Goal: Information Seeking & Learning: Check status

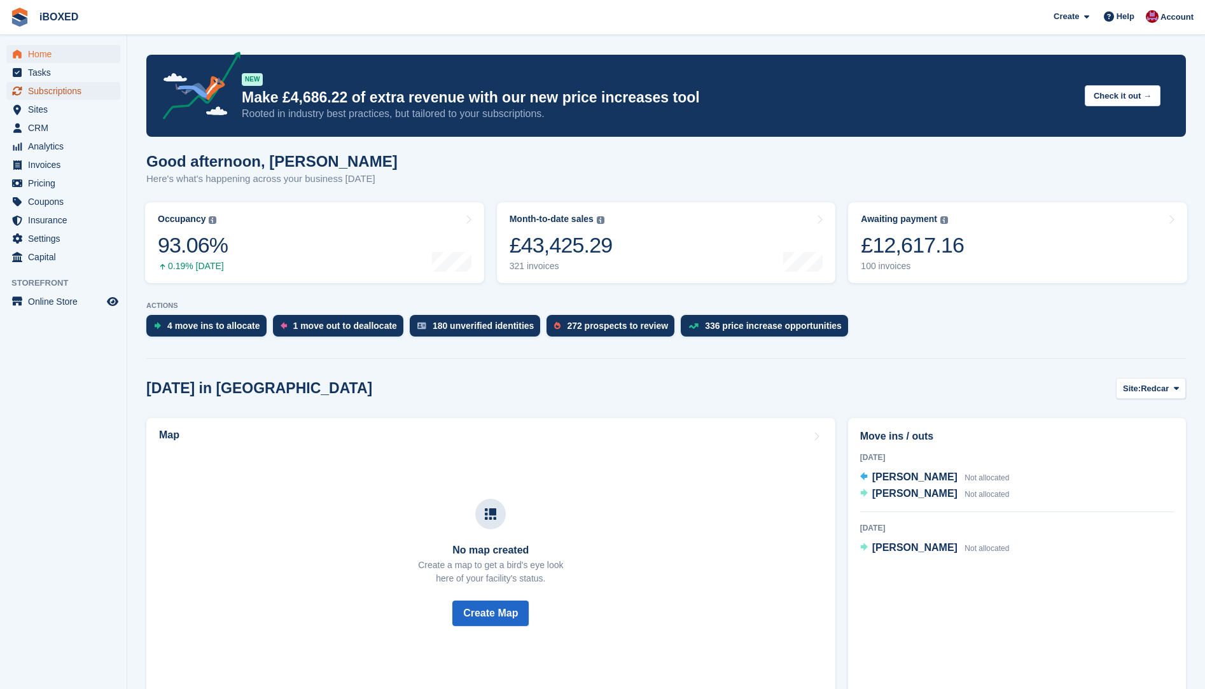
click at [88, 87] on span "Subscriptions" at bounding box center [66, 91] width 76 height 18
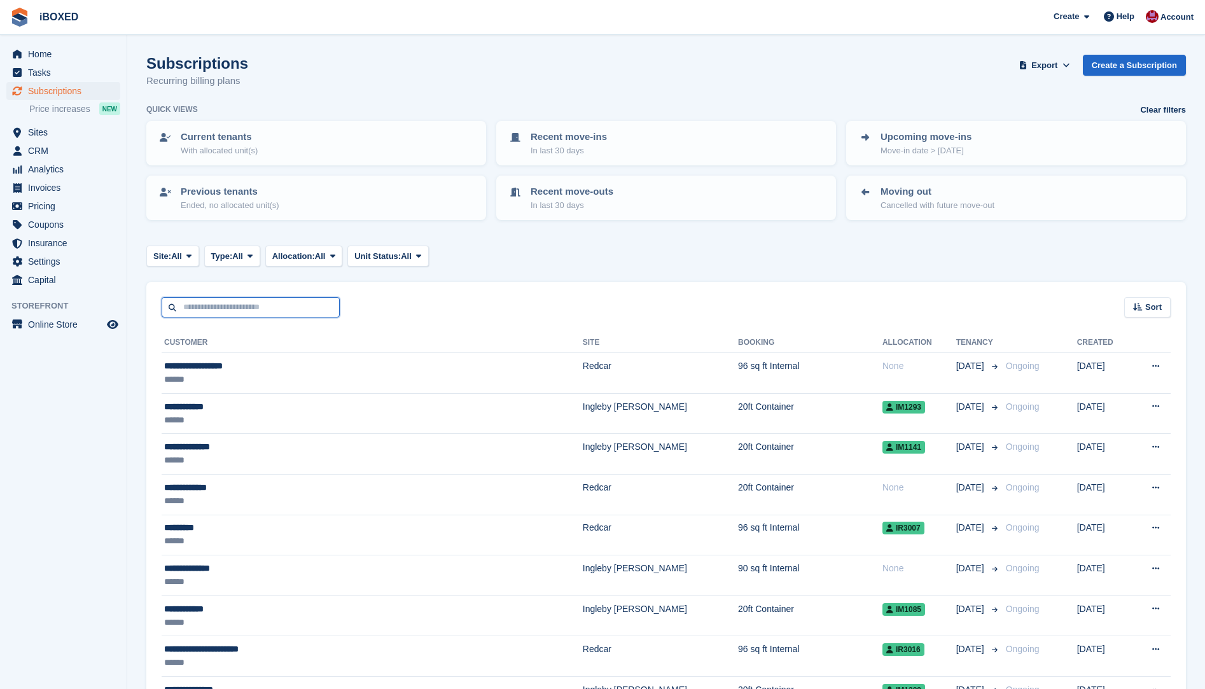
click at [310, 307] on input "text" at bounding box center [251, 307] width 178 height 21
click at [370, 296] on div "Sort Sort by Customer name Date created Move in date Move out date Created (old…" at bounding box center [665, 300] width 1039 height 36
drag, startPoint x: 484, startPoint y: 258, endPoint x: 610, endPoint y: 286, distance: 128.9
drag, startPoint x: 706, startPoint y: 256, endPoint x: 759, endPoint y: 259, distance: 53.5
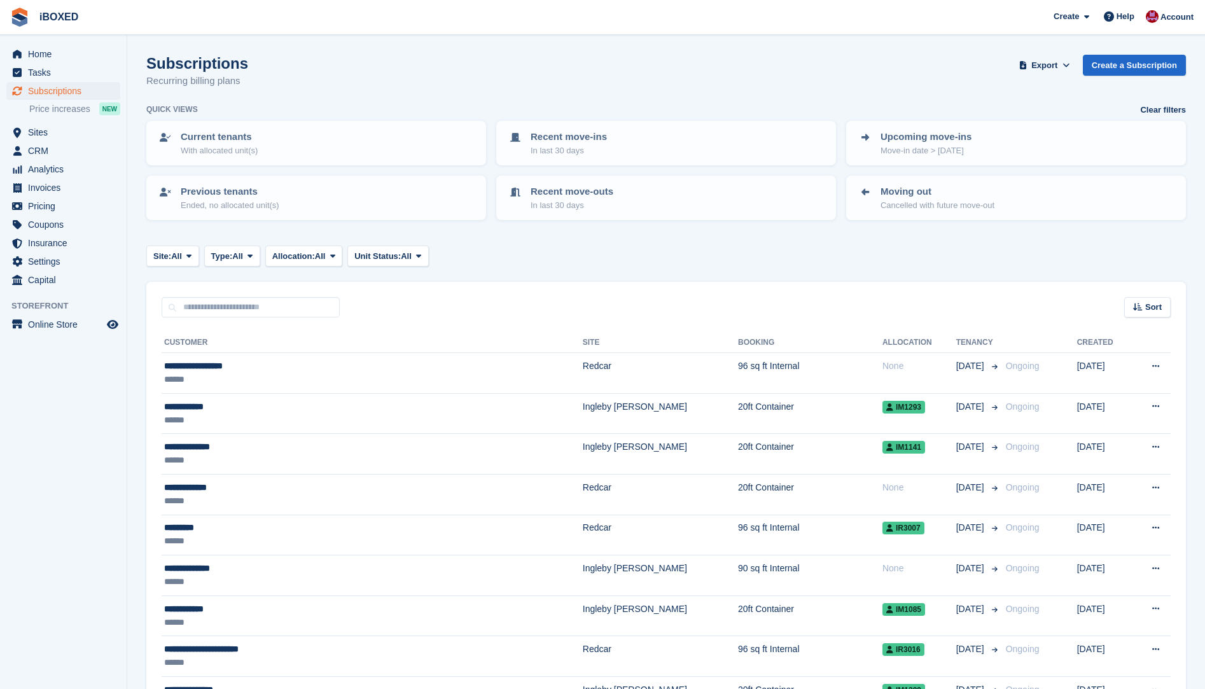
click at [759, 259] on div "Site: All All Redcar Ingleby Barwick Type: All All Upcoming Previous Active End…" at bounding box center [665, 255] width 1039 height 21
drag, startPoint x: 243, startPoint y: 308, endPoint x: 252, endPoint y: 310, distance: 9.0
click at [243, 308] on input "text" at bounding box center [251, 307] width 178 height 21
click at [365, 286] on div "Sort Sort by Customer name Date created Move in date Move out date Created (old…" at bounding box center [665, 300] width 1039 height 36
click at [219, 312] on input "text" at bounding box center [251, 307] width 178 height 21
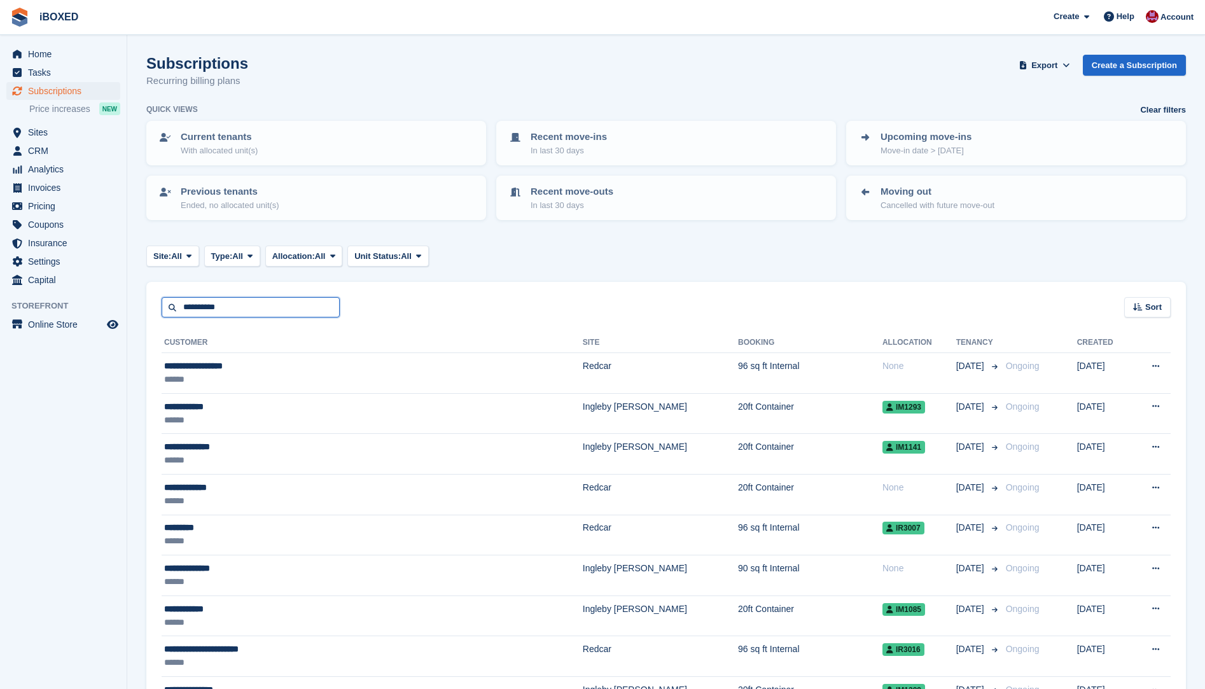
type input "**********"
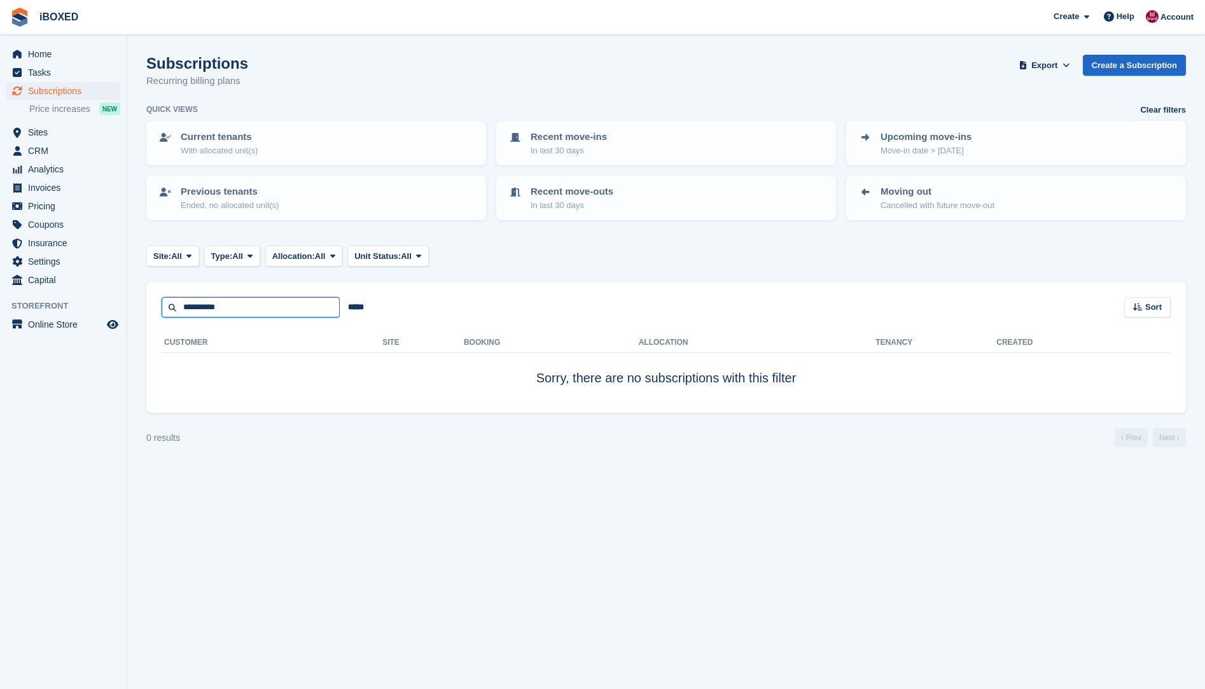
click at [212, 305] on input "**********" at bounding box center [251, 307] width 178 height 21
type input "****"
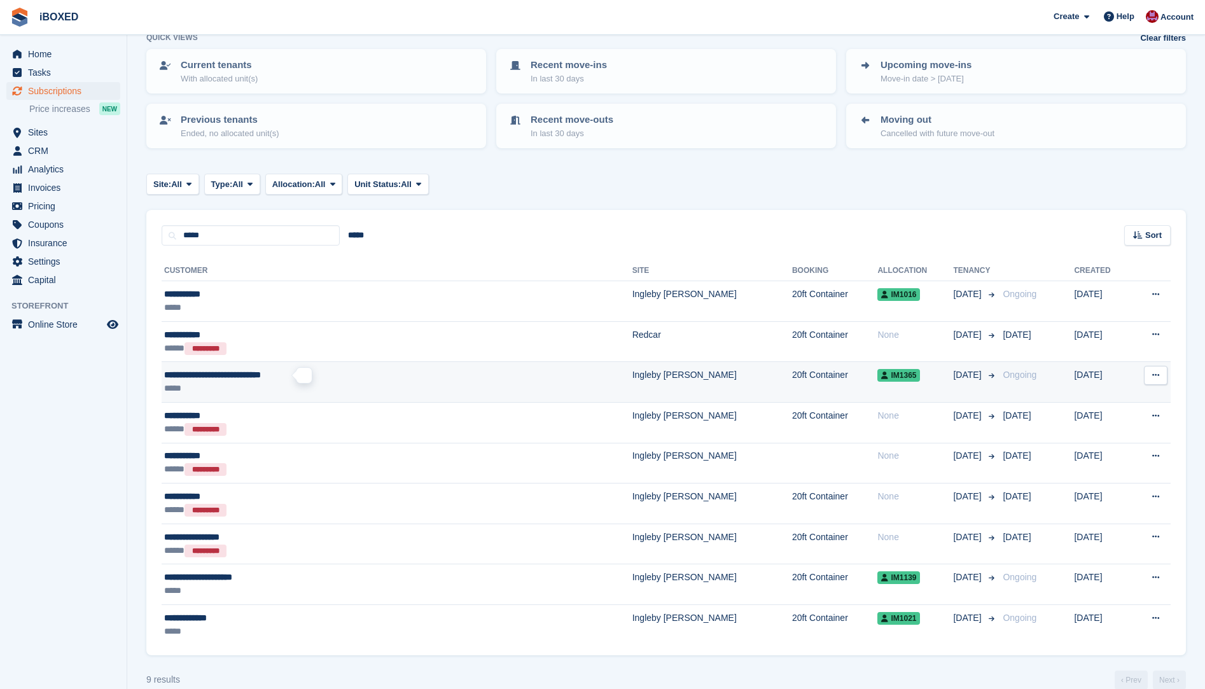
scroll to position [92, 0]
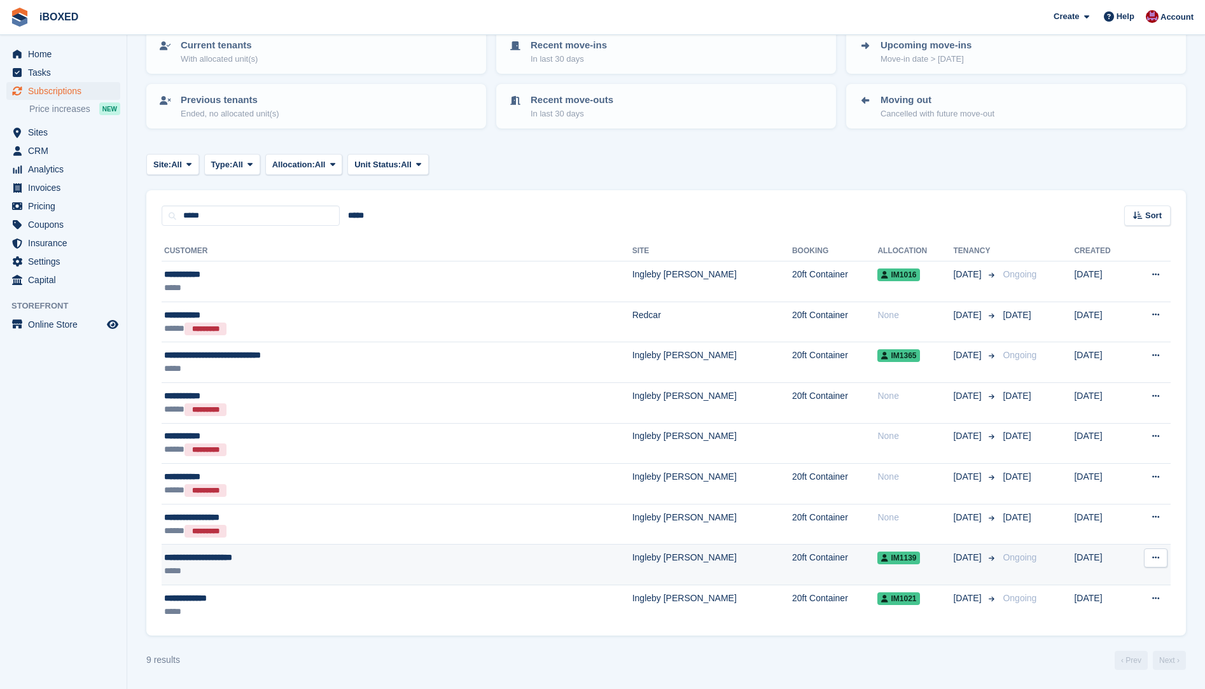
click at [295, 570] on div "*****" at bounding box center [316, 570] width 305 height 13
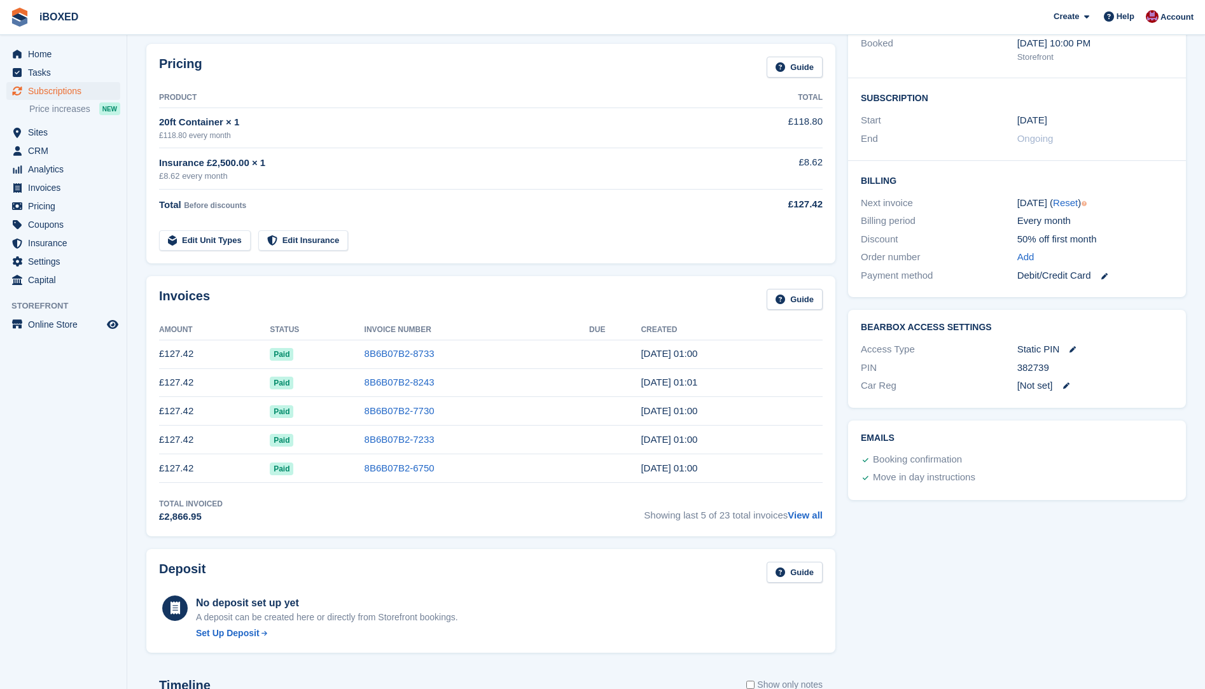
scroll to position [191, 0]
click at [394, 352] on link "8B6B07B2-8733" at bounding box center [399, 352] width 70 height 11
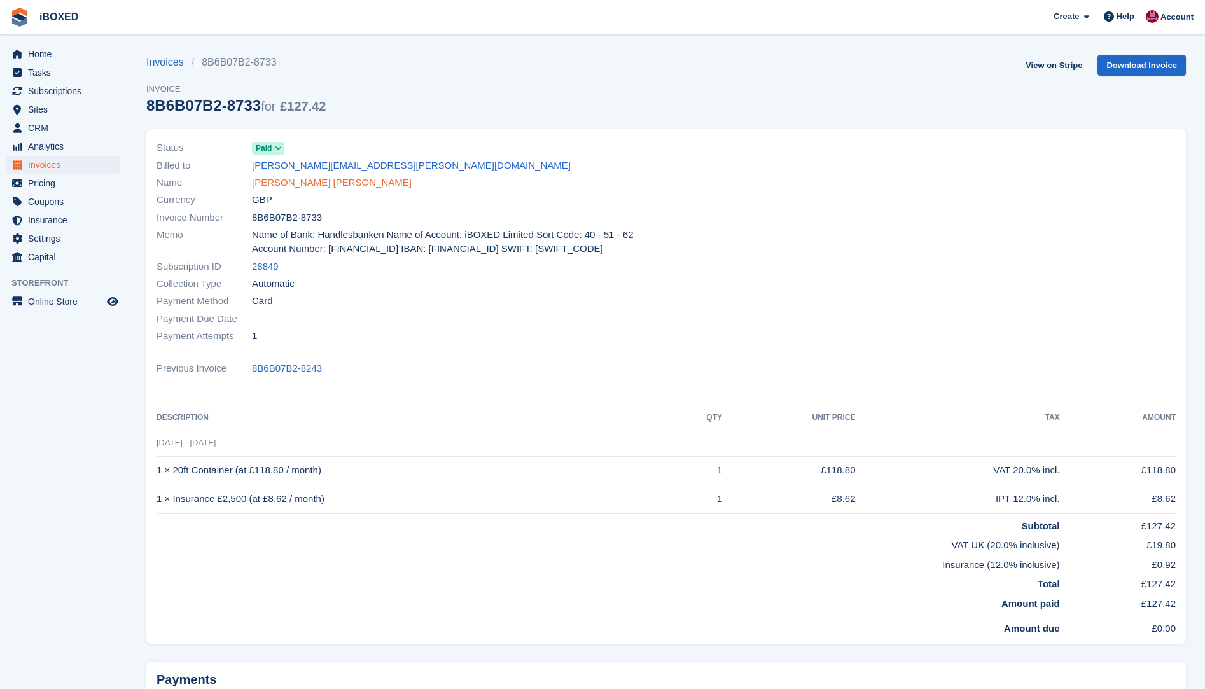
click at [314, 179] on link "[PERSON_NAME] [PERSON_NAME]" at bounding box center [332, 183] width 160 height 15
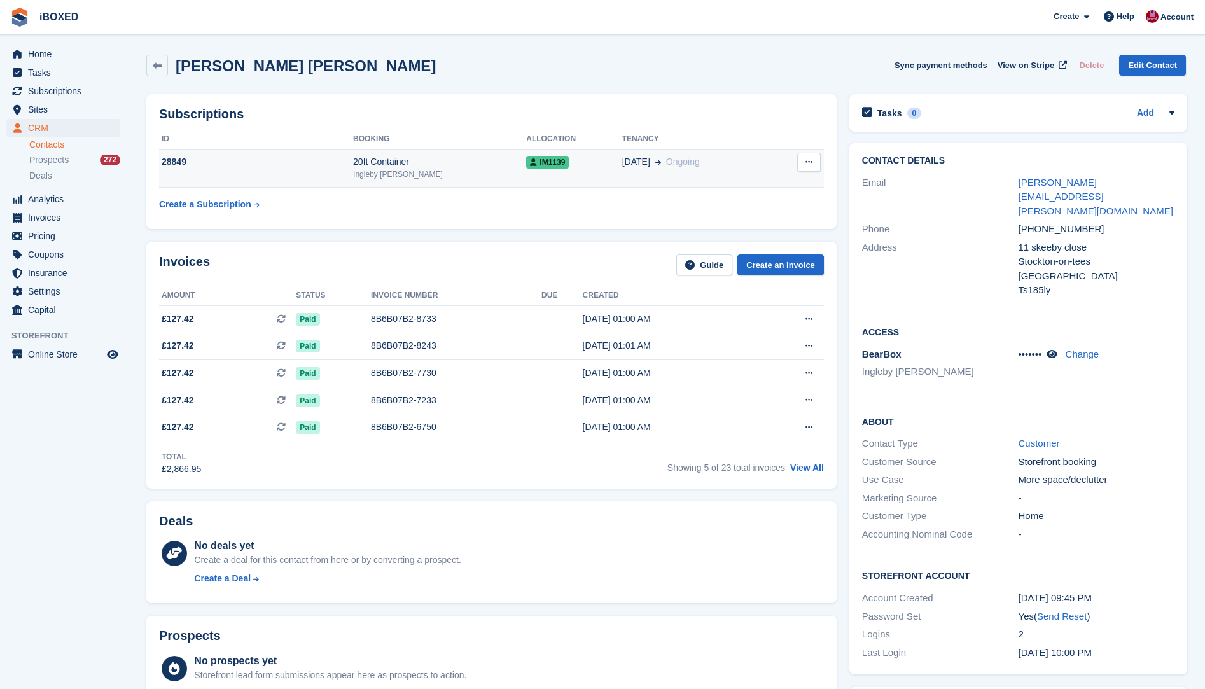
click at [328, 171] on td "28849" at bounding box center [256, 168] width 194 height 39
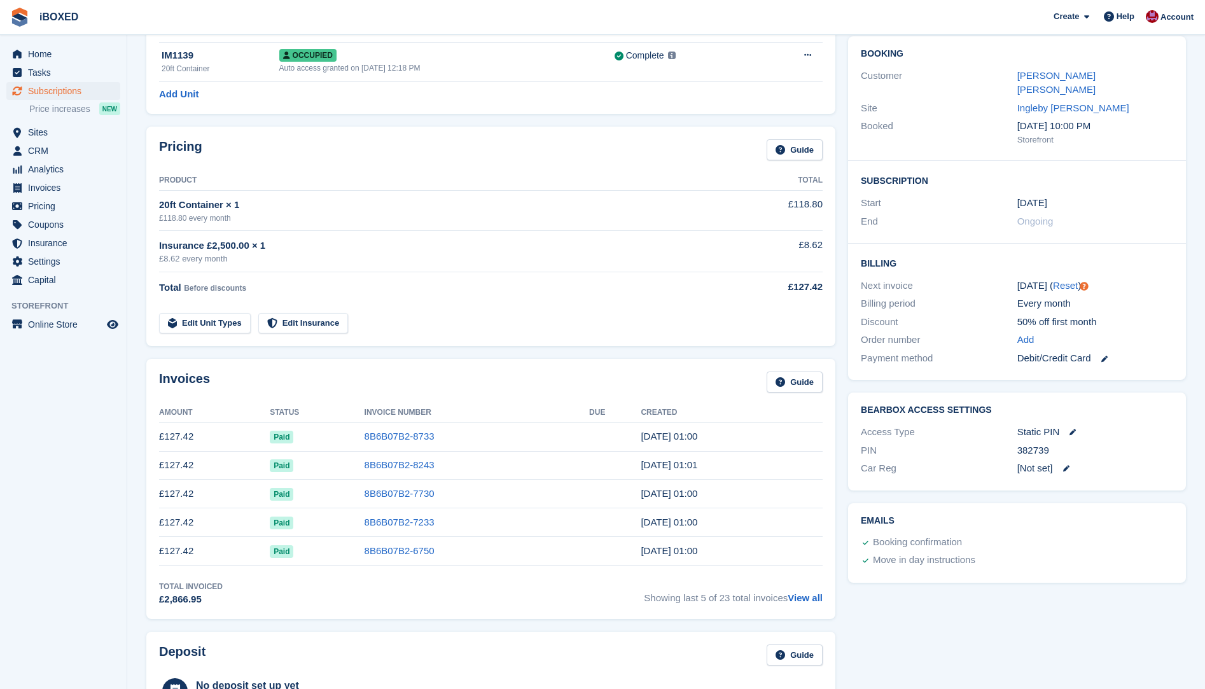
scroll to position [185, 0]
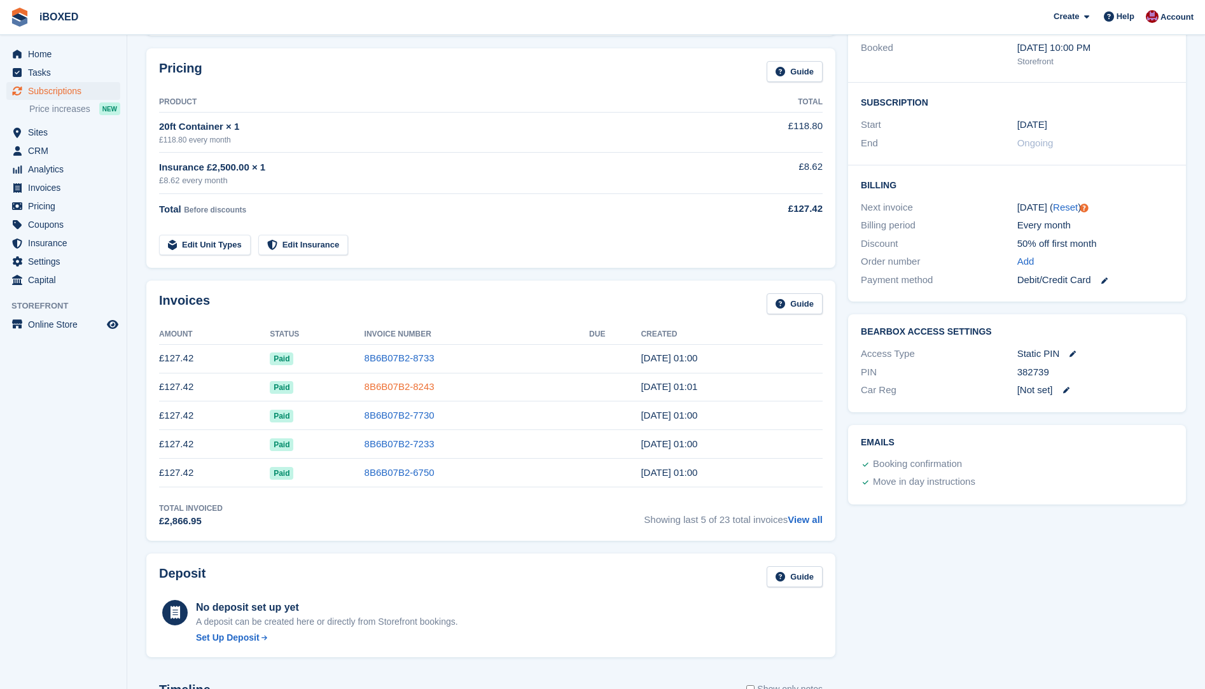
click at [391, 390] on link "8B6B07B2-8243" at bounding box center [399, 386] width 70 height 11
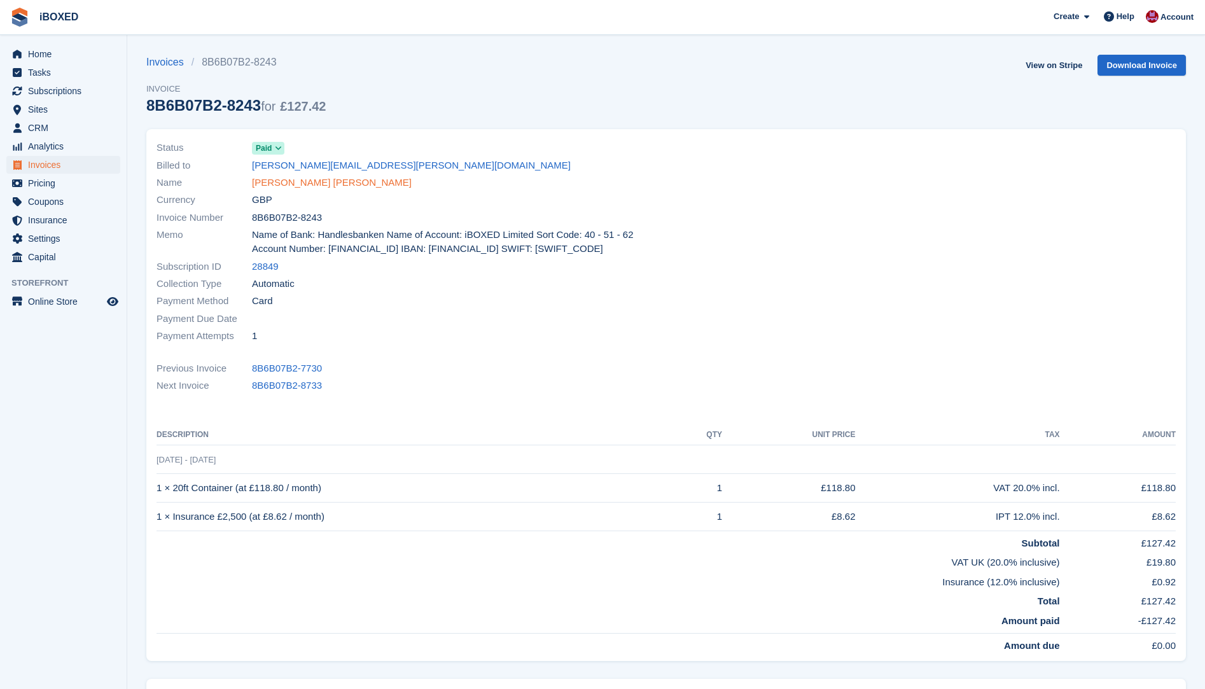
click at [329, 186] on link "[PERSON_NAME] [PERSON_NAME]" at bounding box center [332, 183] width 160 height 15
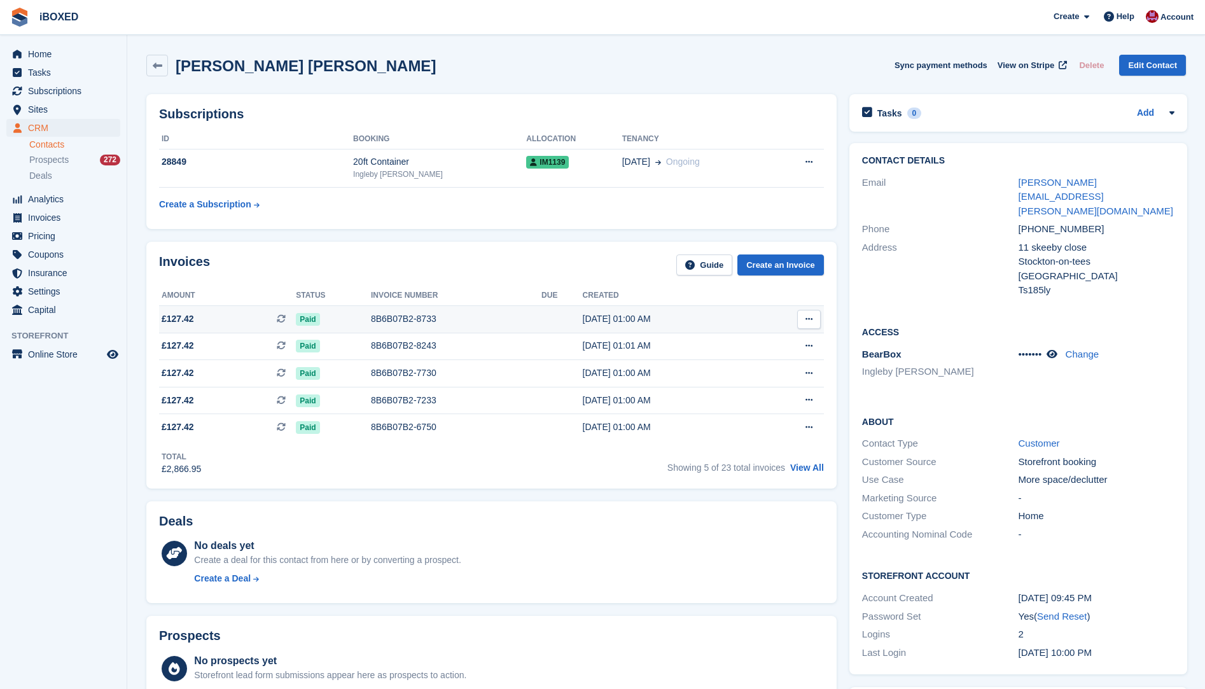
click at [417, 322] on div "8B6B07B2-8733" at bounding box center [456, 318] width 170 height 13
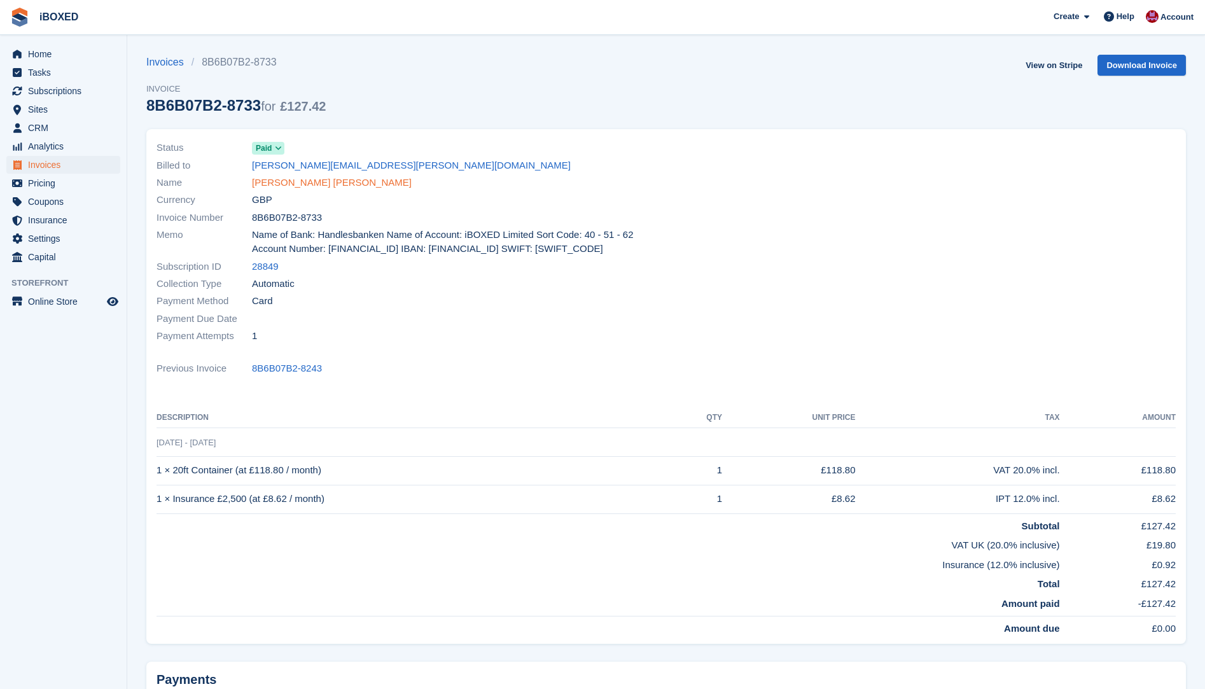
drag, startPoint x: 279, startPoint y: 179, endPoint x: 298, endPoint y: 183, distance: 19.3
click at [279, 179] on link "[PERSON_NAME] [PERSON_NAME]" at bounding box center [332, 183] width 160 height 15
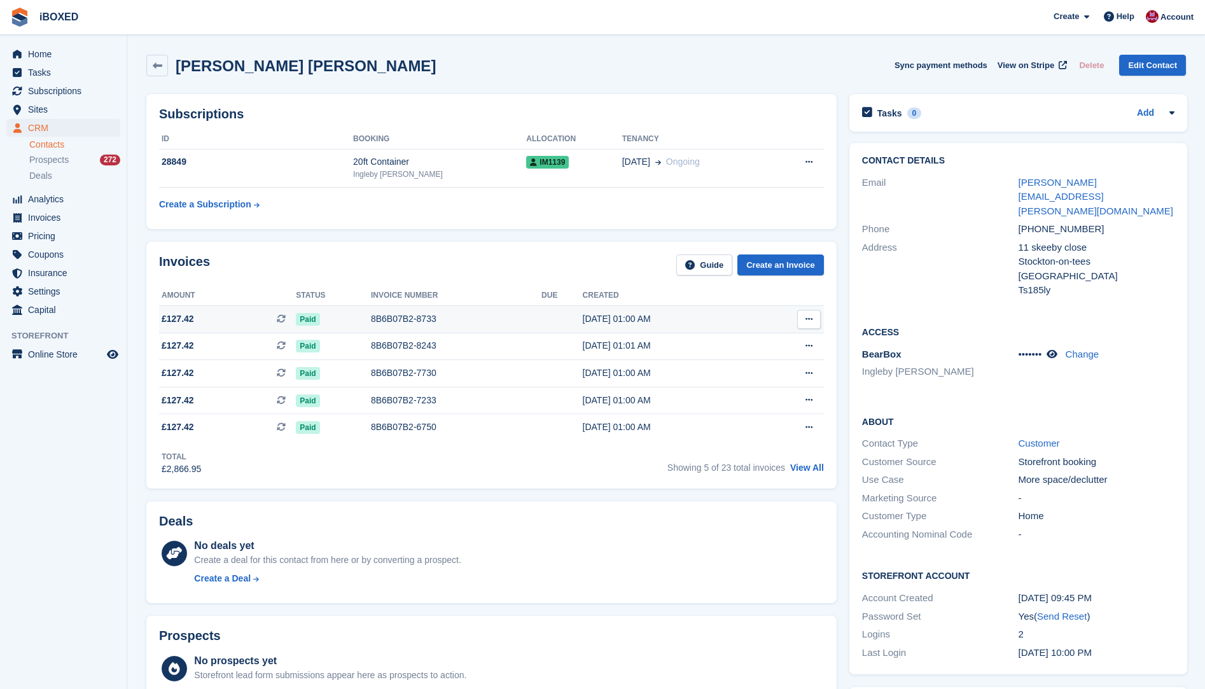
click at [442, 328] on td "8B6B07B2-8733" at bounding box center [456, 318] width 170 height 27
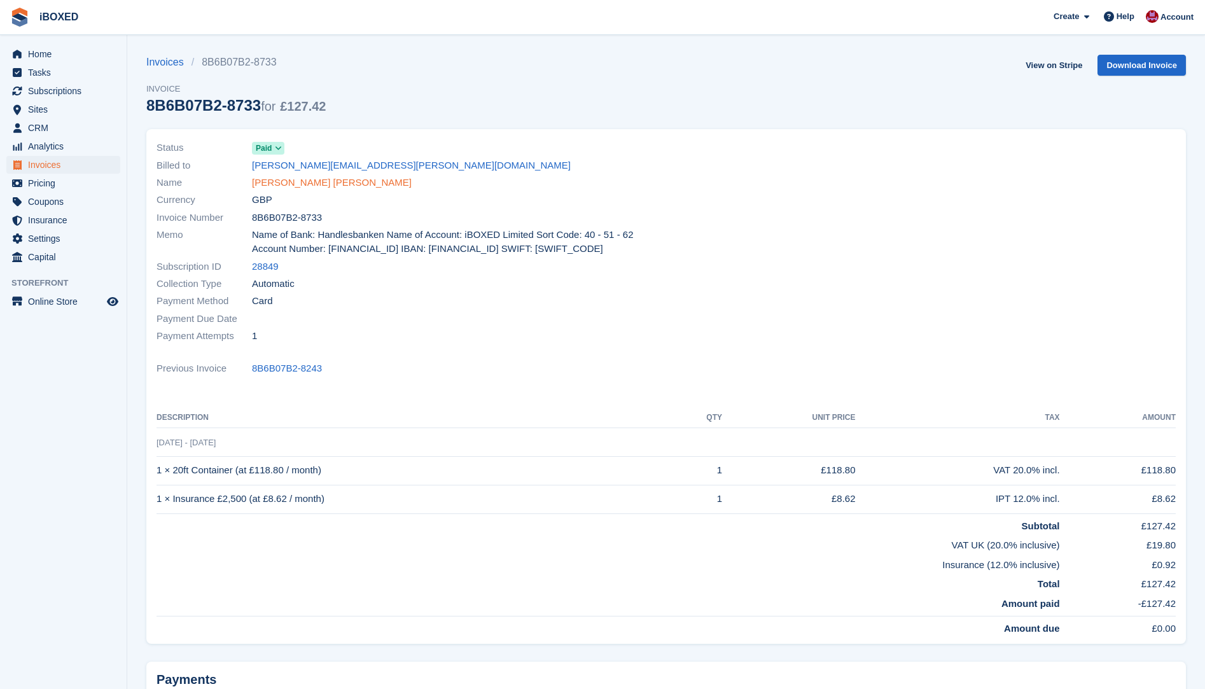
click at [301, 183] on link "[PERSON_NAME] [PERSON_NAME]" at bounding box center [332, 183] width 160 height 15
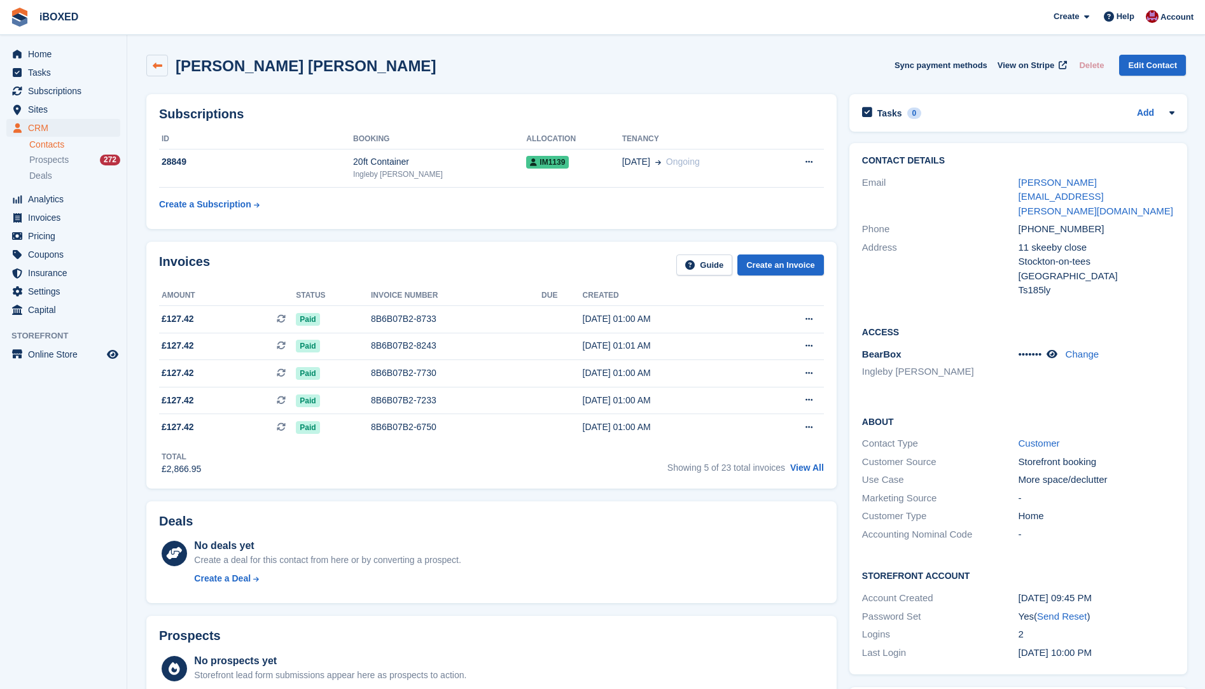
click at [154, 62] on icon at bounding box center [158, 66] width 10 height 10
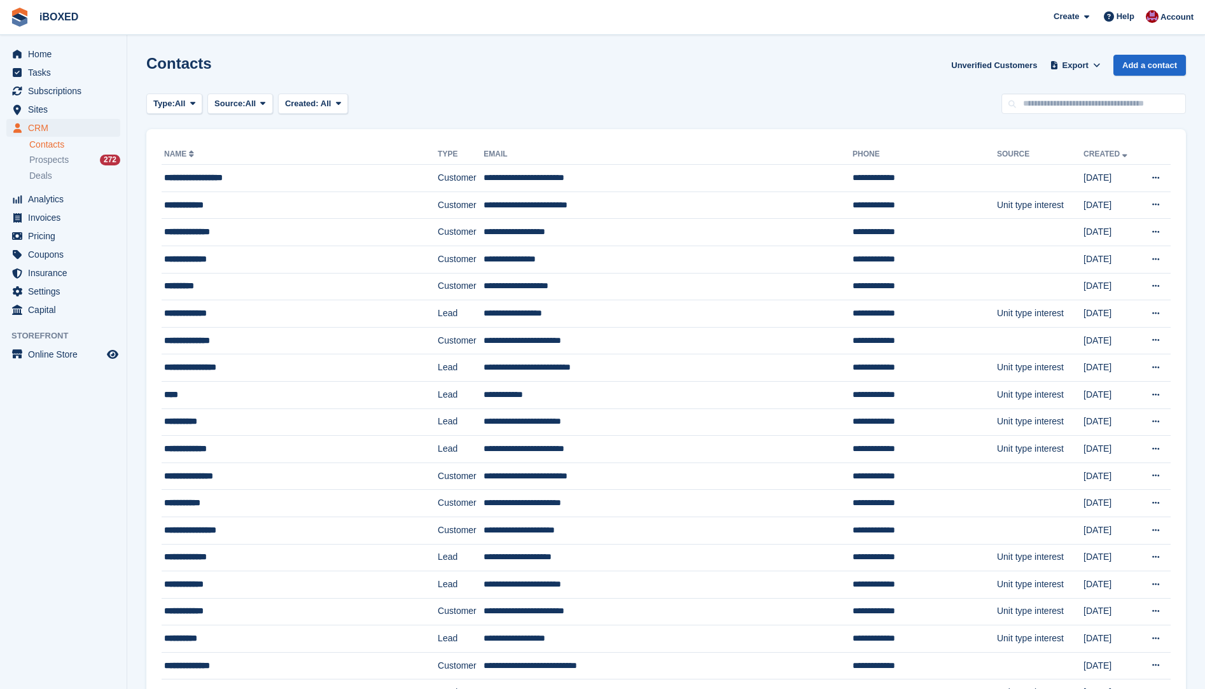
click at [504, 79] on div "Contacts Unverified Customers Export Export Contacts Export a CSV of all Contac…" at bounding box center [665, 73] width 1039 height 36
click at [40, 64] on span "Tasks" at bounding box center [66, 73] width 76 height 18
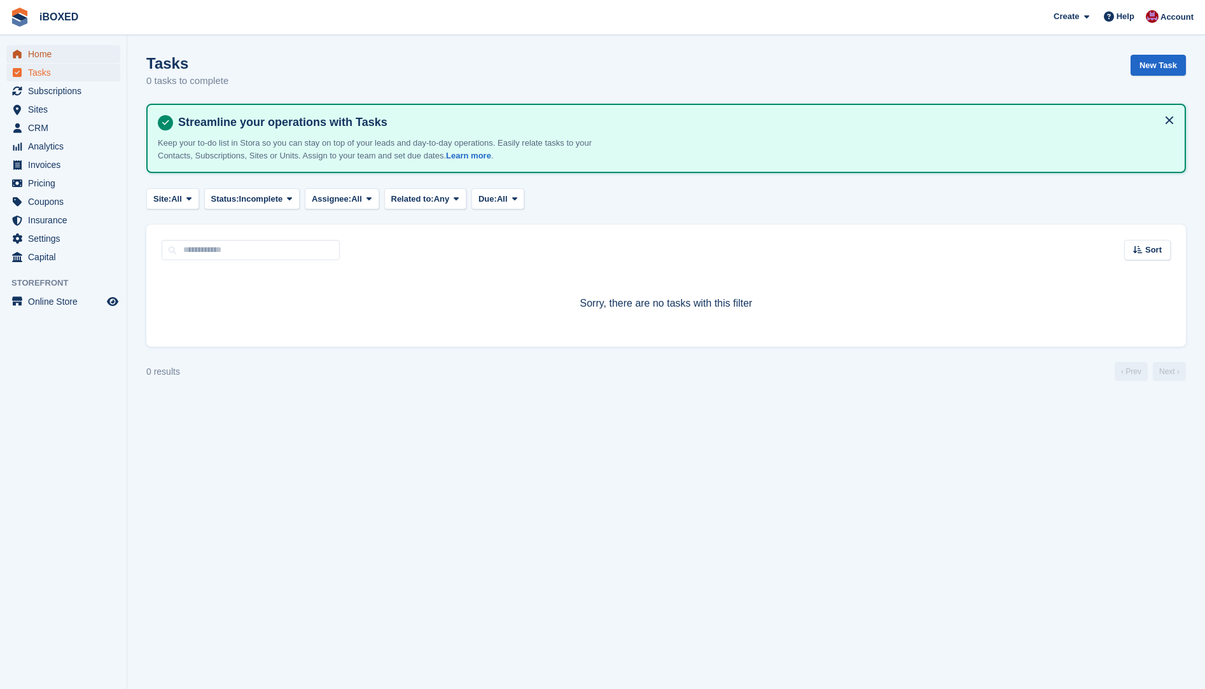
click at [112, 54] on link "Home" at bounding box center [63, 54] width 114 height 18
